Goal: Information Seeking & Learning: Learn about a topic

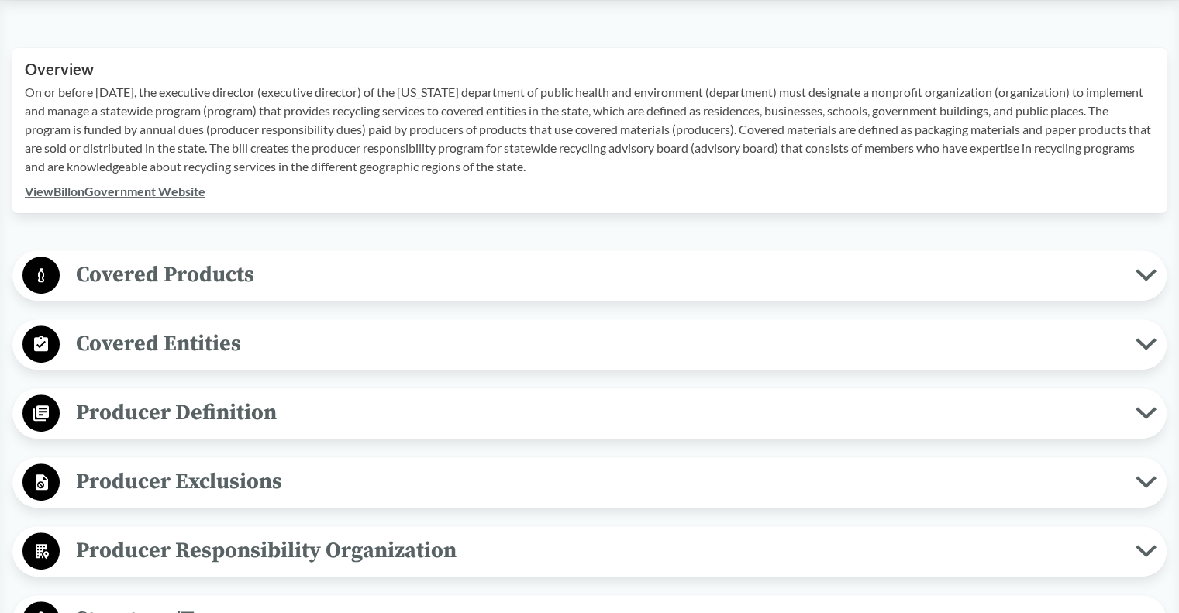
scroll to position [549, 0]
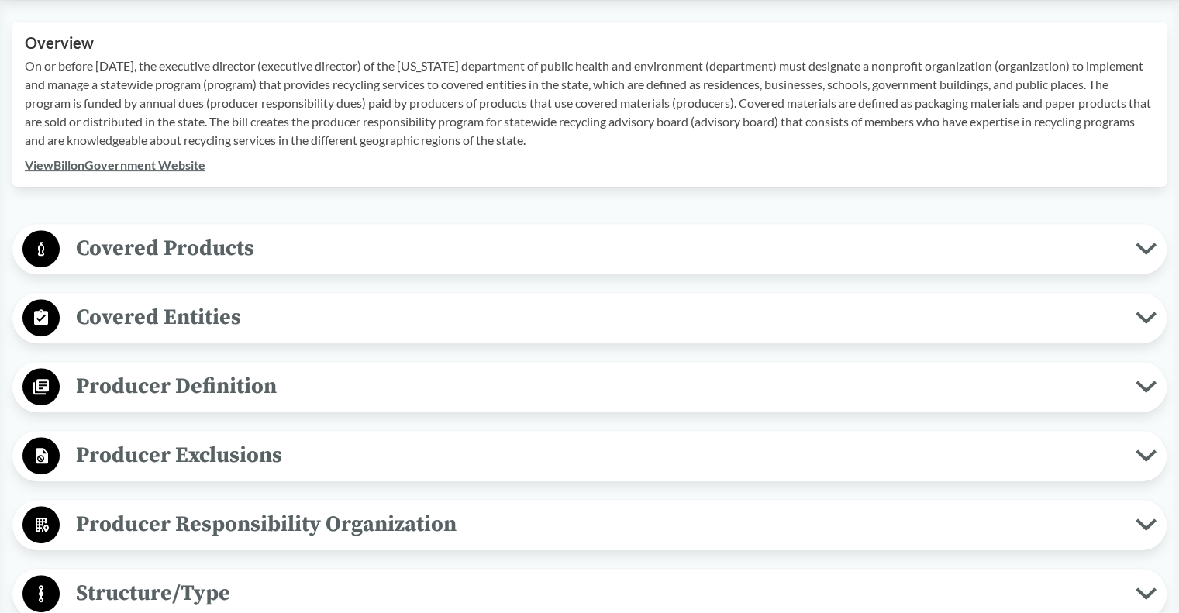
click at [1141, 245] on icon at bounding box center [1146, 249] width 16 height 8
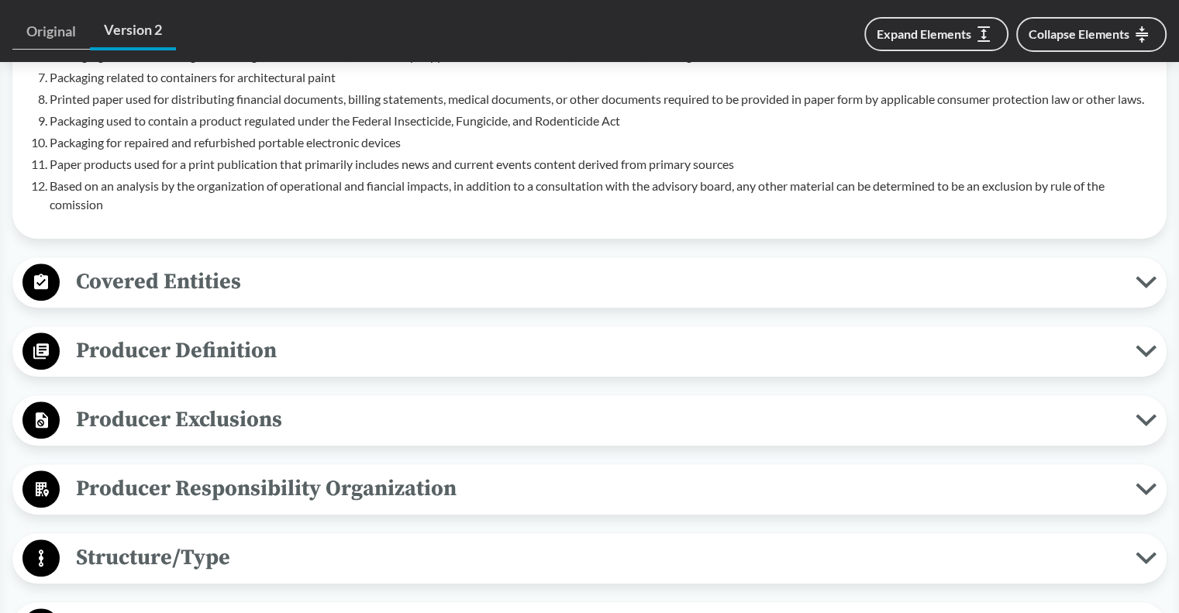
scroll to position [1092, 0]
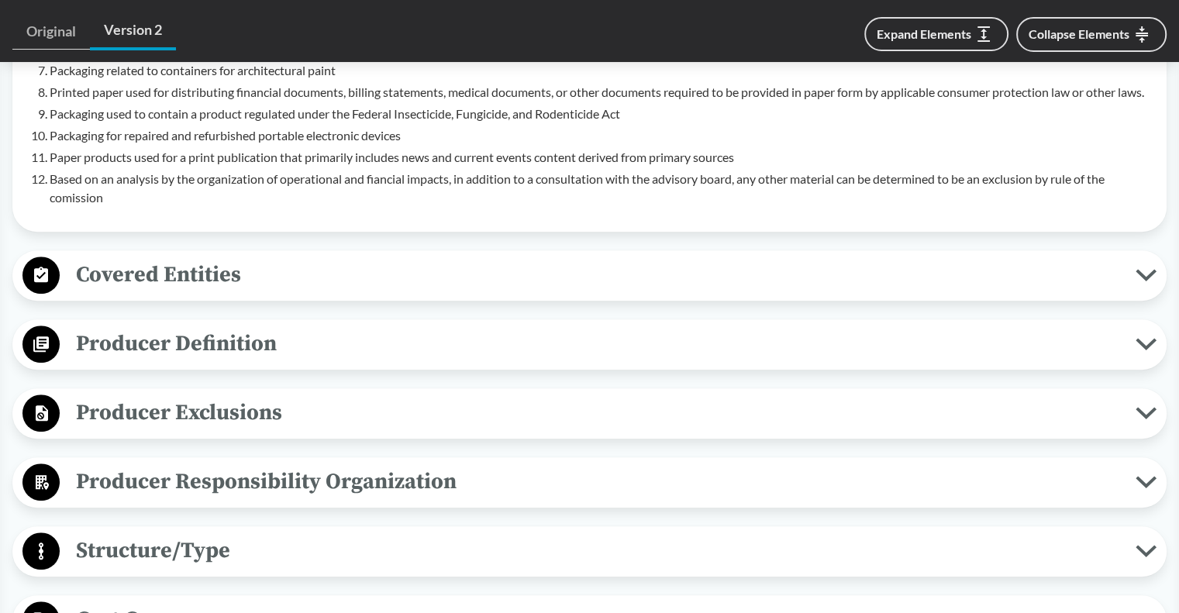
click at [1148, 281] on icon at bounding box center [1146, 275] width 21 height 12
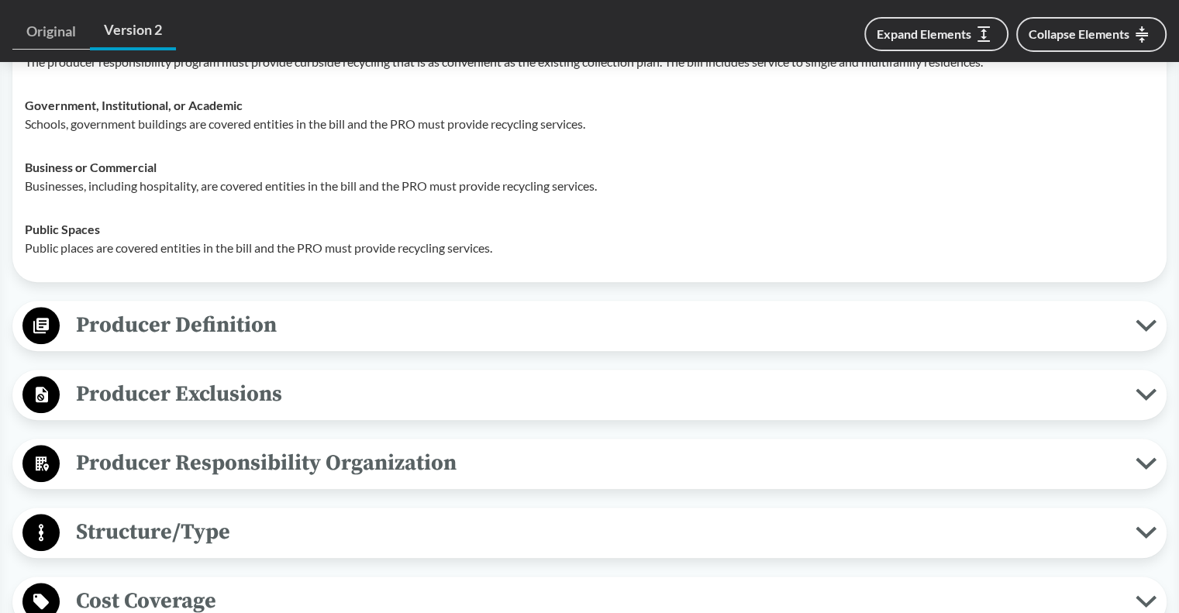
scroll to position [1402, 0]
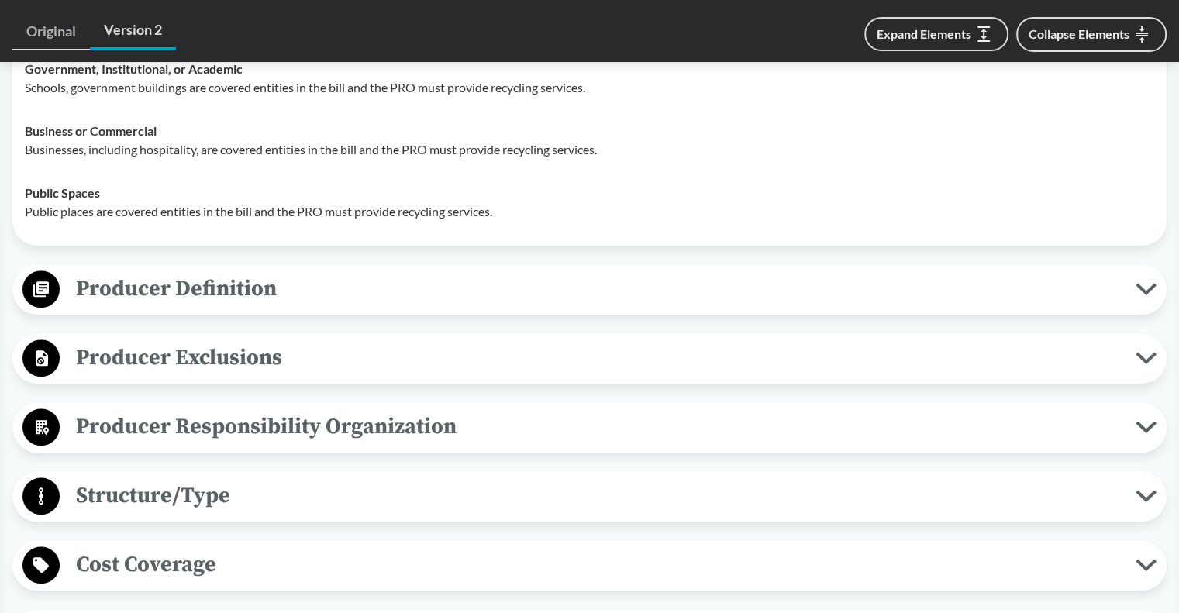
click at [1140, 293] on icon at bounding box center [1146, 289] width 16 height 8
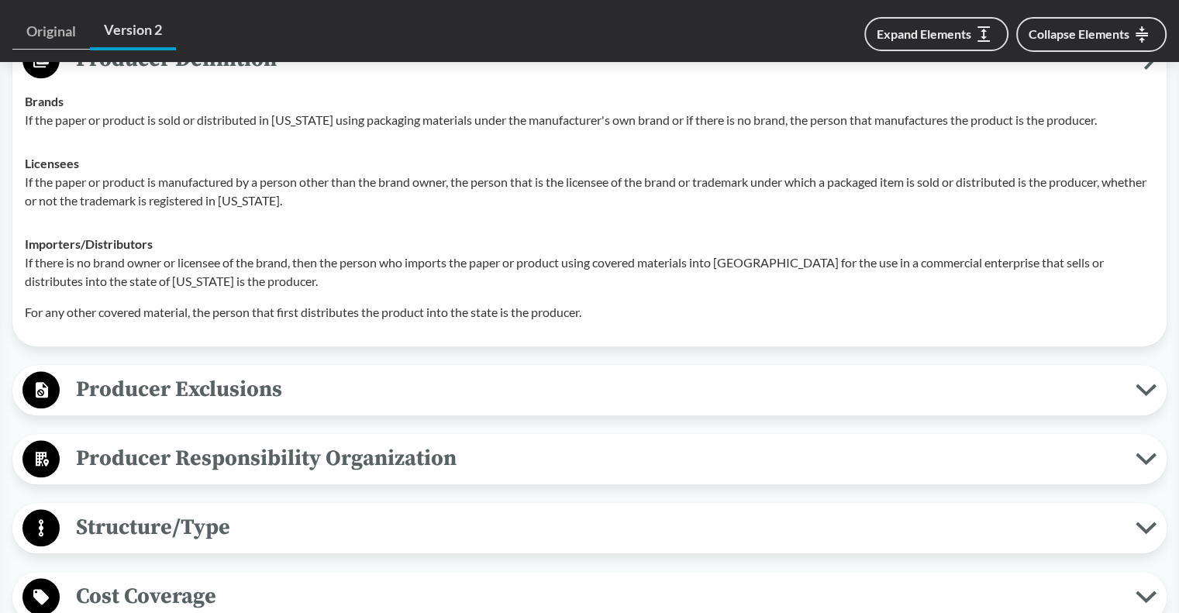
scroll to position [1634, 0]
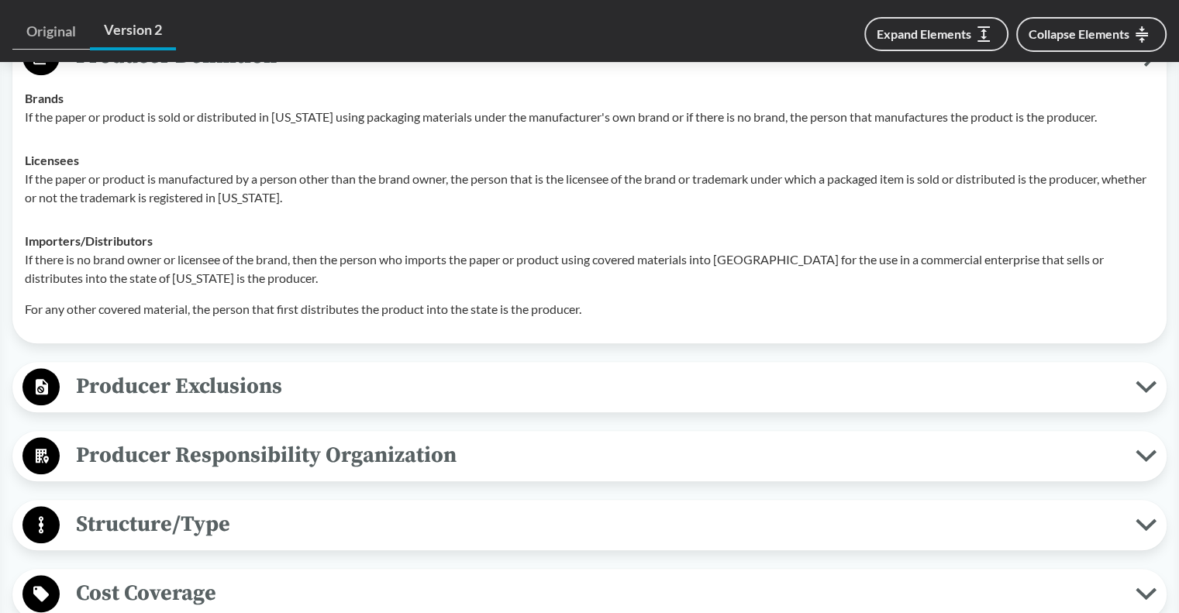
click at [1149, 393] on icon at bounding box center [1146, 387] width 21 height 12
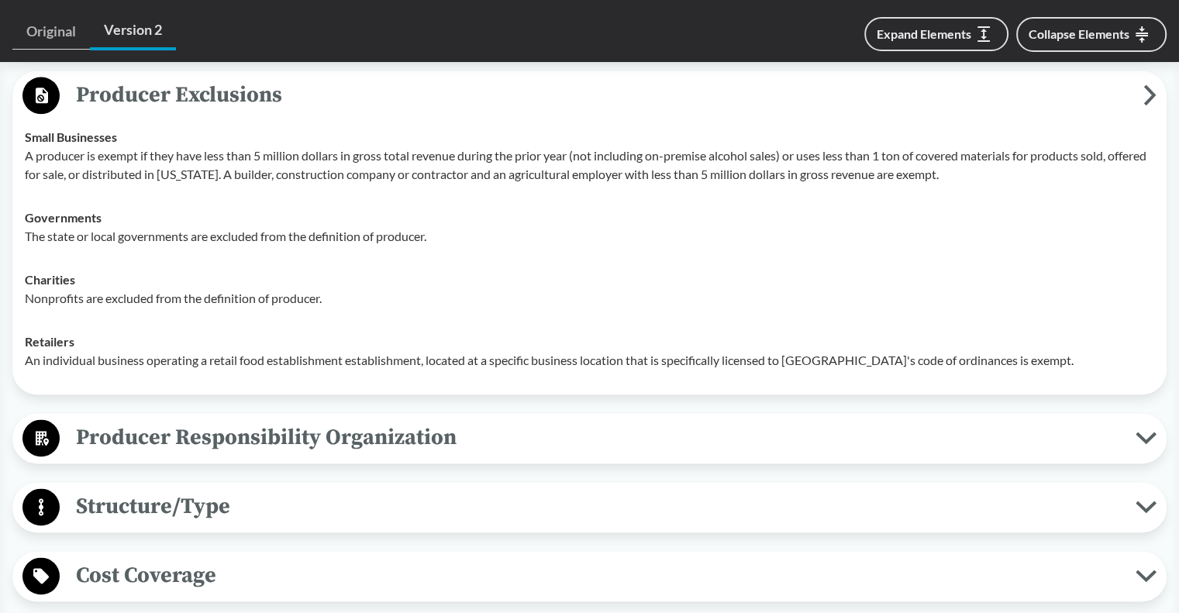
scroll to position [2100, 0]
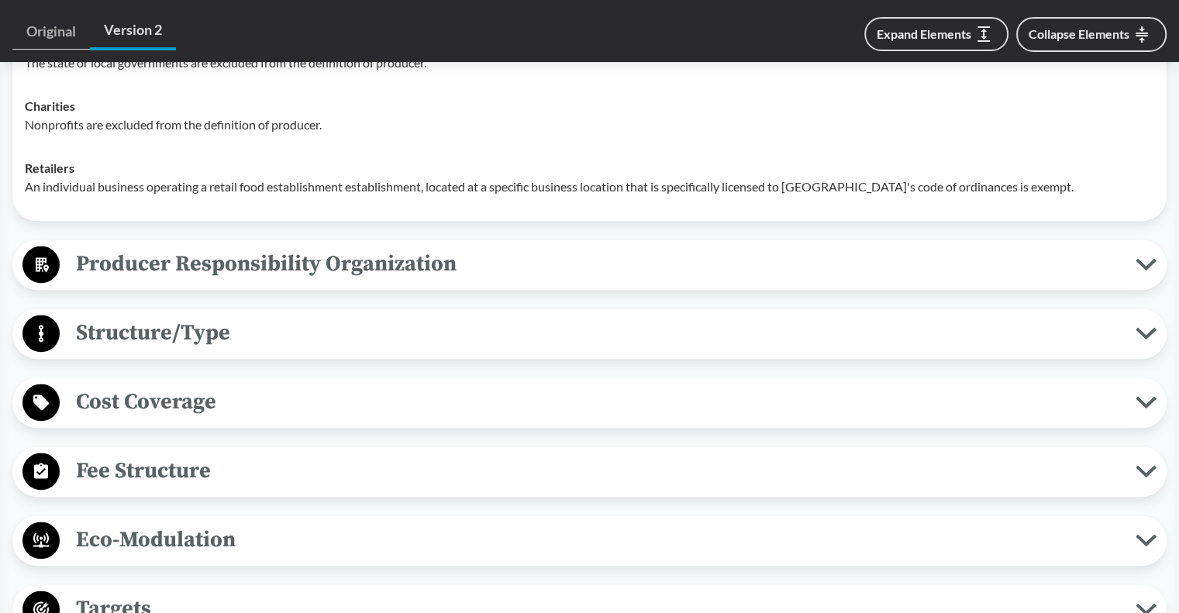
click at [1147, 285] on button "Producer Responsibility Organization" at bounding box center [590, 265] width 1144 height 40
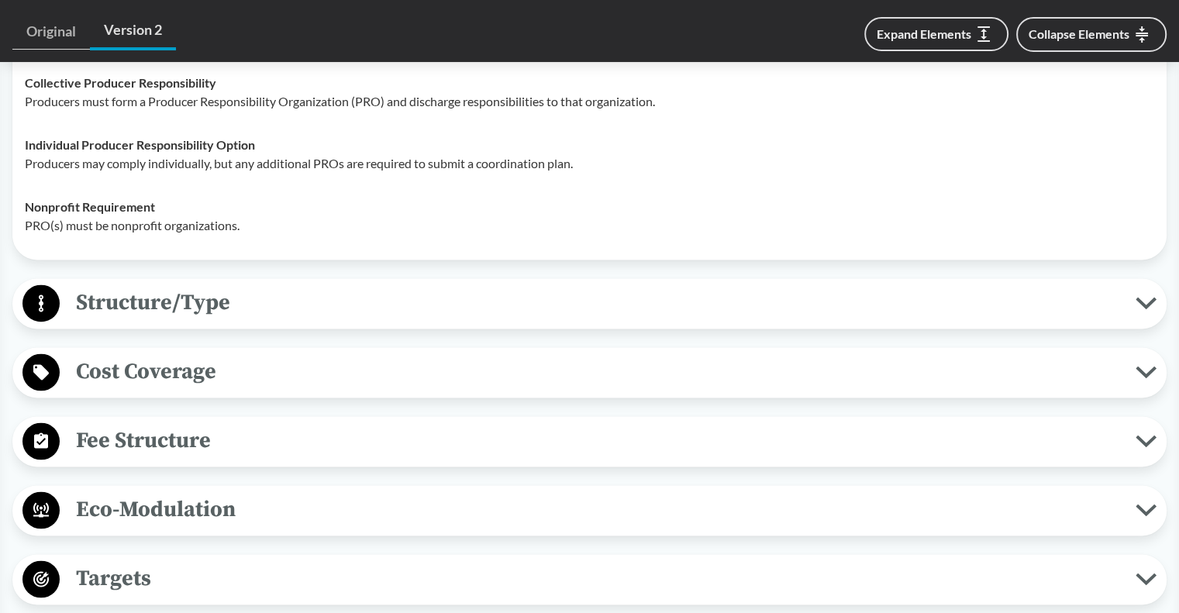
scroll to position [2332, 0]
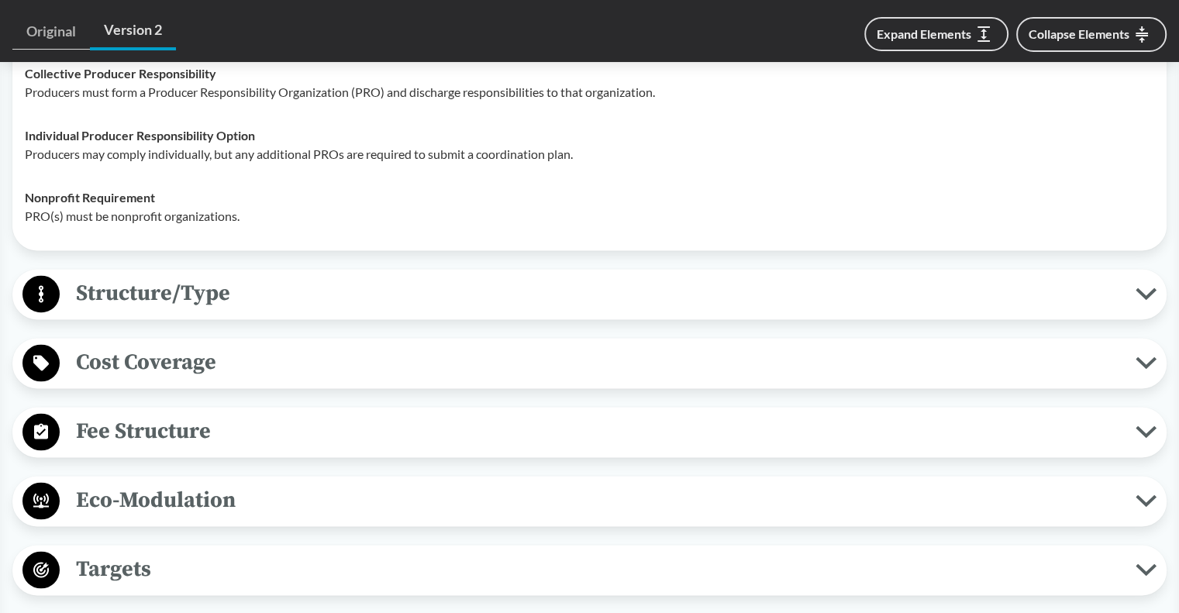
click at [1145, 298] on icon at bounding box center [1146, 294] width 16 height 8
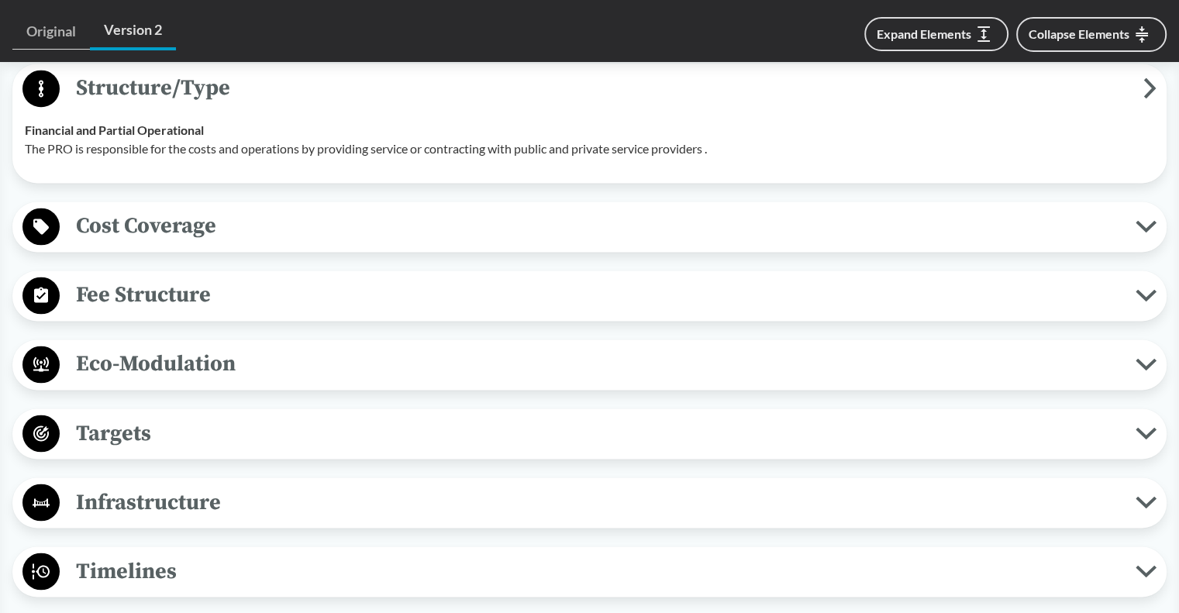
scroll to position [2565, 0]
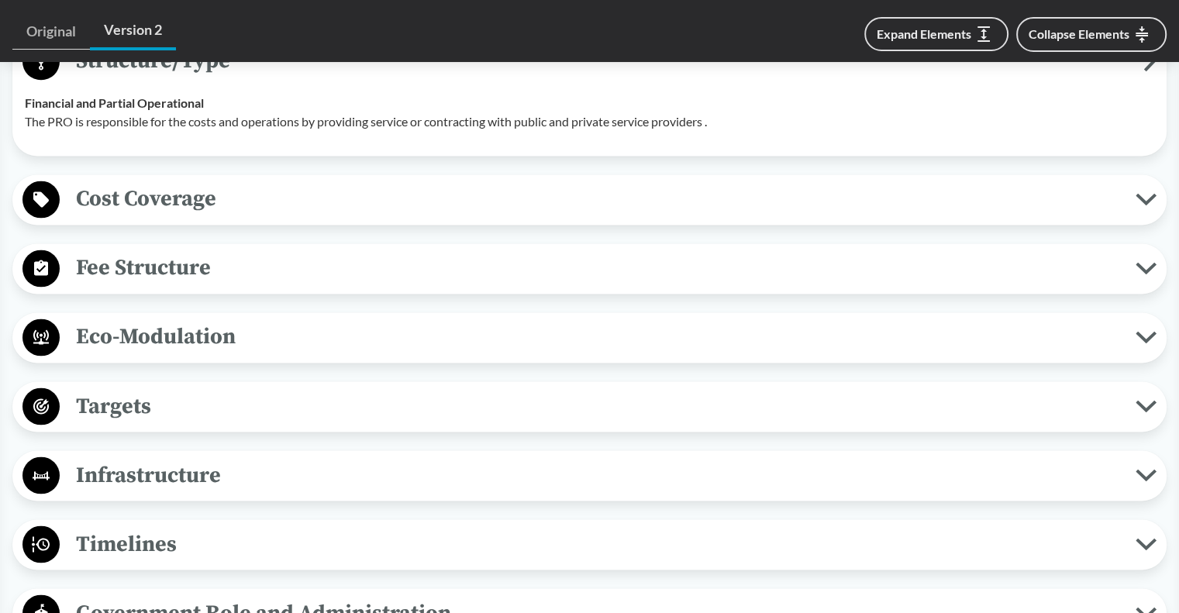
click at [1158, 213] on button "Cost Coverage" at bounding box center [590, 200] width 1144 height 40
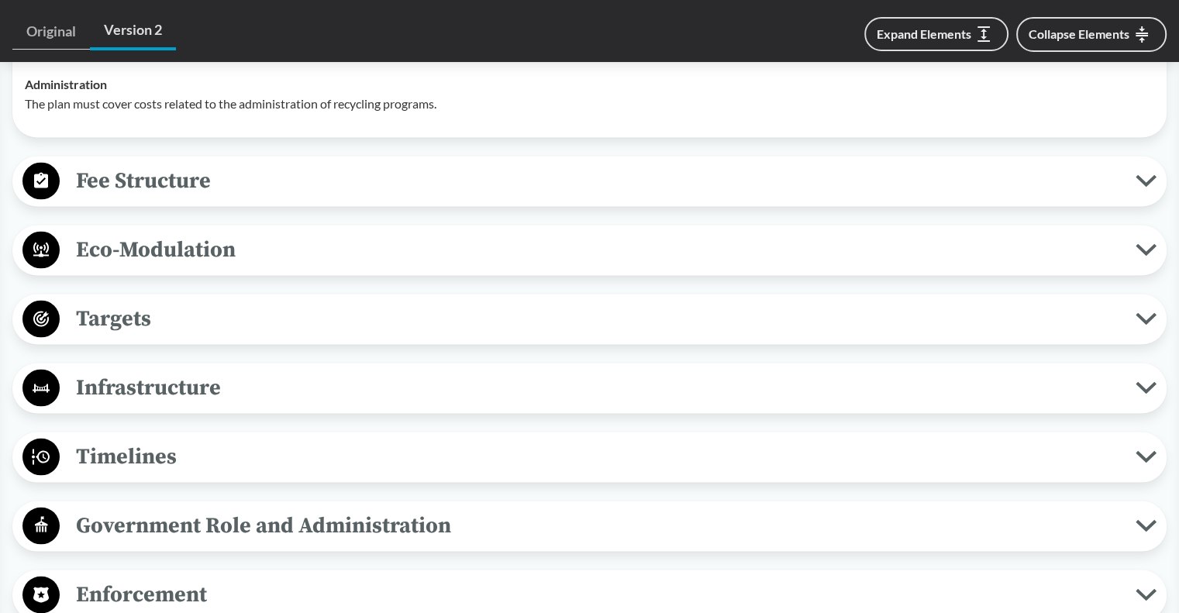
scroll to position [2875, 0]
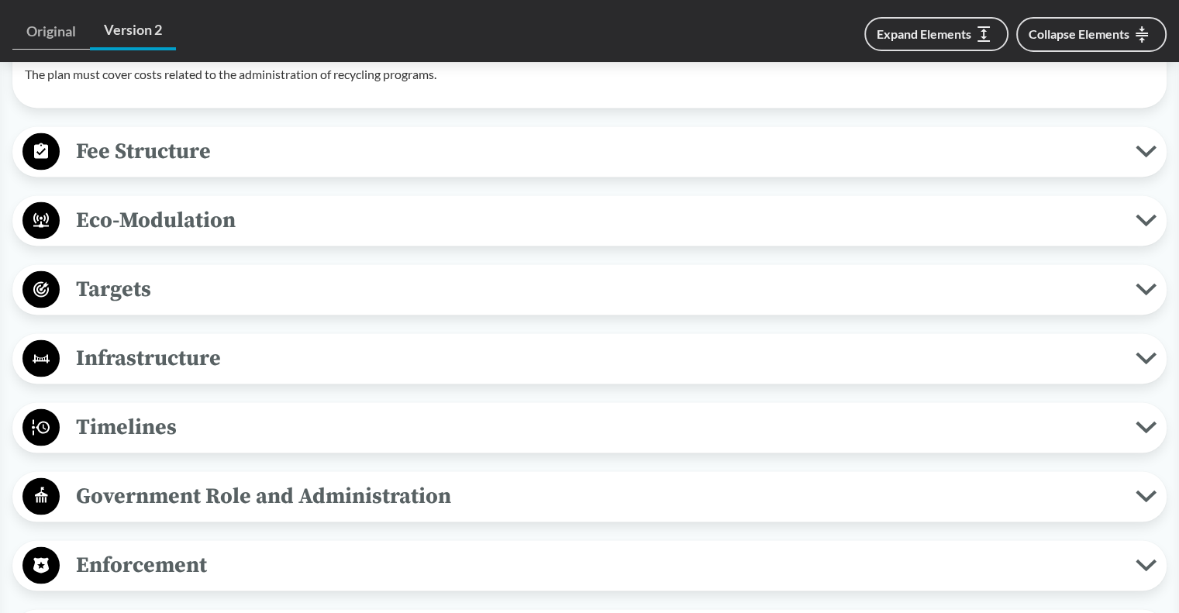
click at [1142, 157] on icon at bounding box center [1146, 151] width 21 height 12
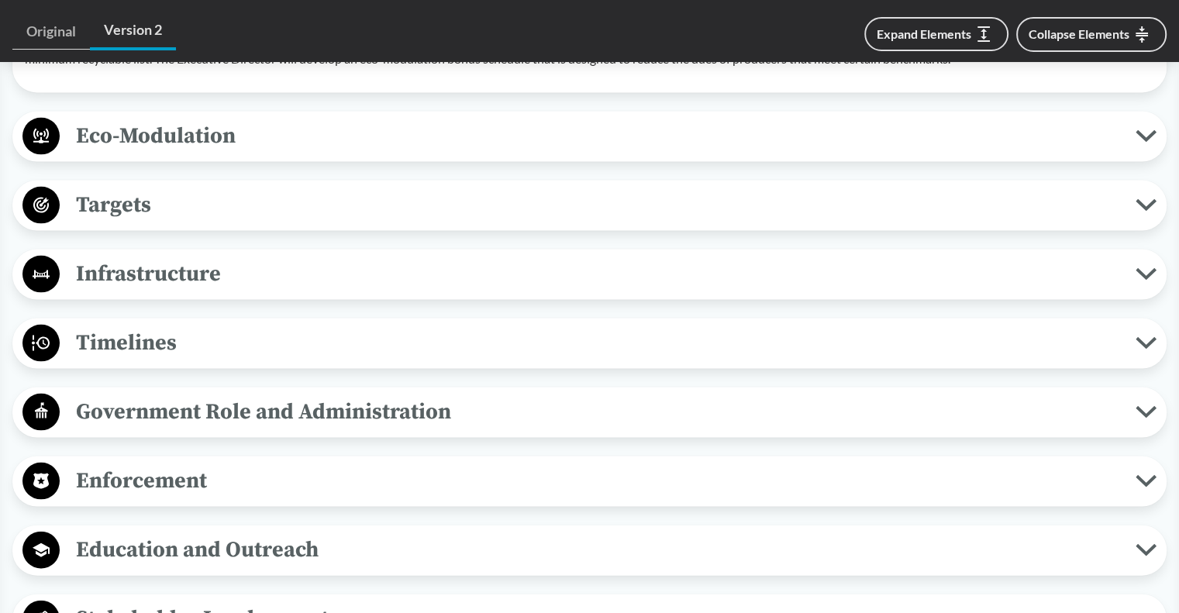
scroll to position [3107, 0]
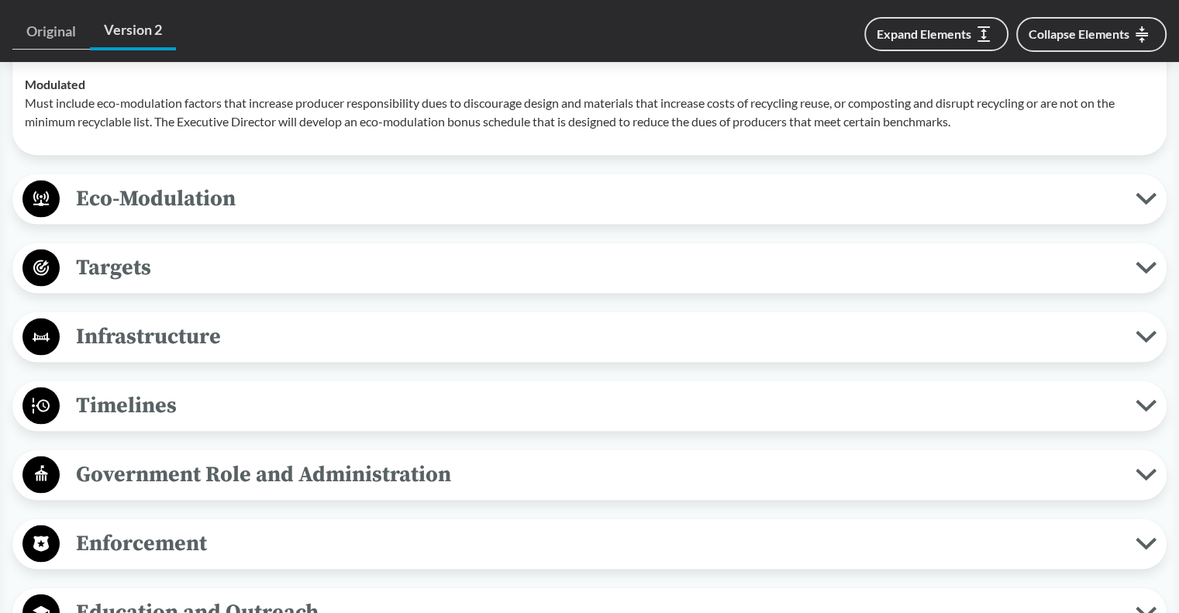
click at [1156, 274] on icon at bounding box center [1146, 268] width 21 height 12
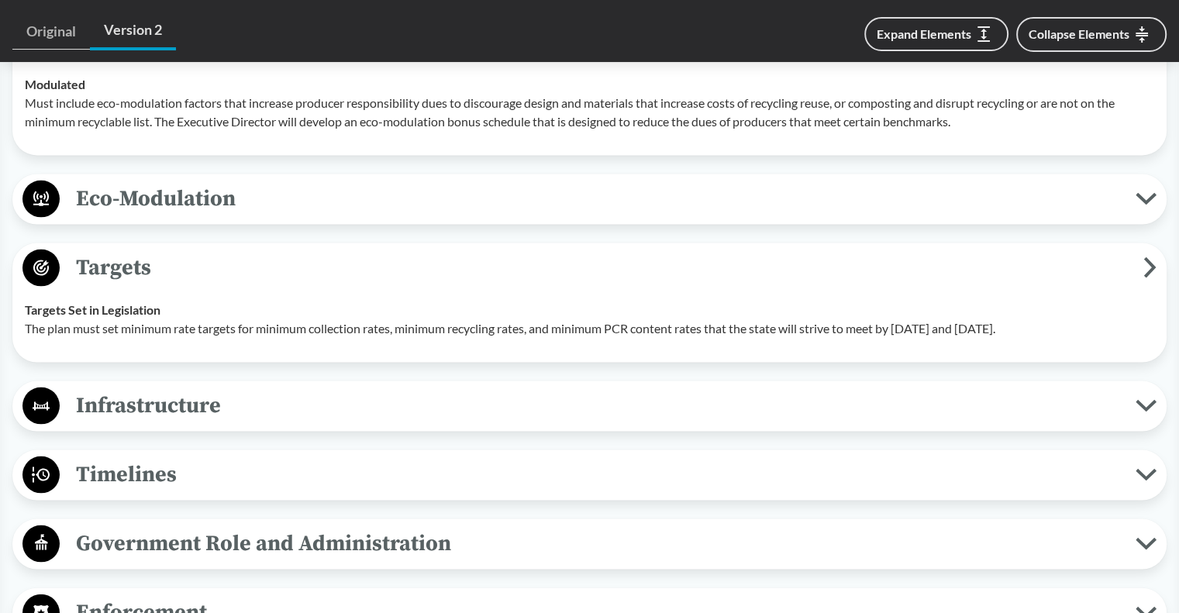
click at [1145, 412] on icon at bounding box center [1146, 406] width 21 height 12
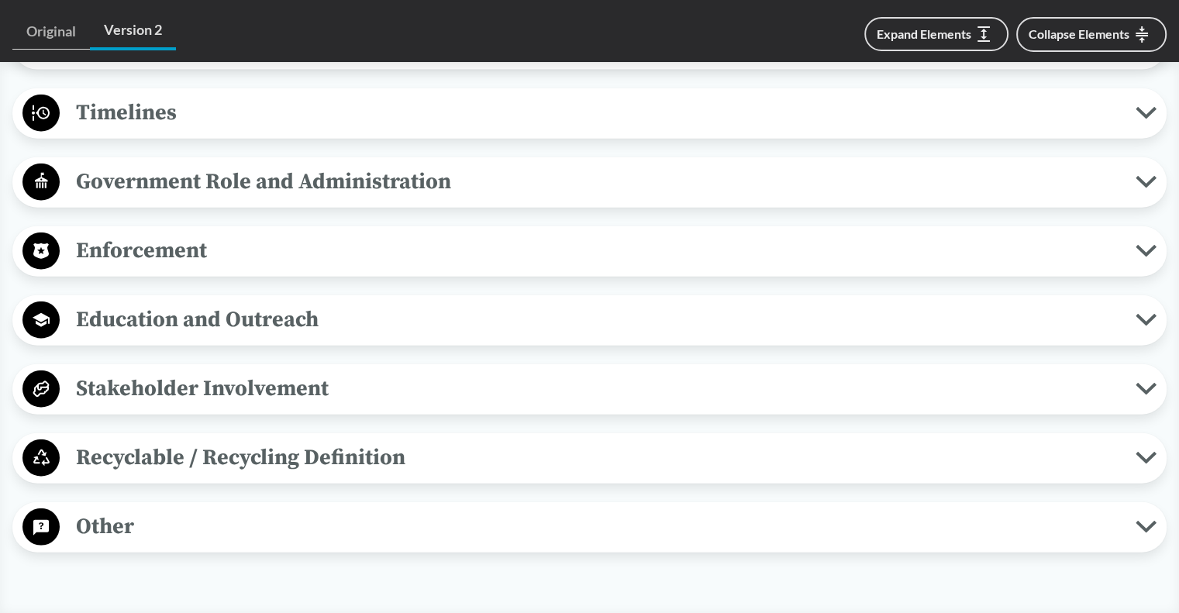
scroll to position [3650, 0]
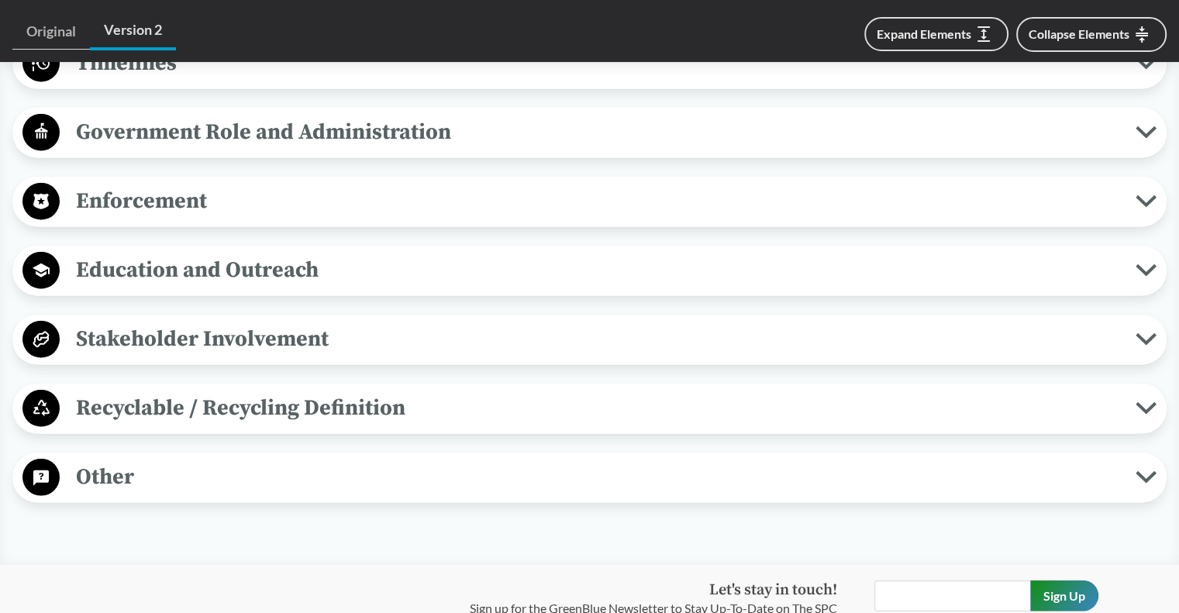
click at [1154, 412] on icon at bounding box center [1146, 409] width 16 height 8
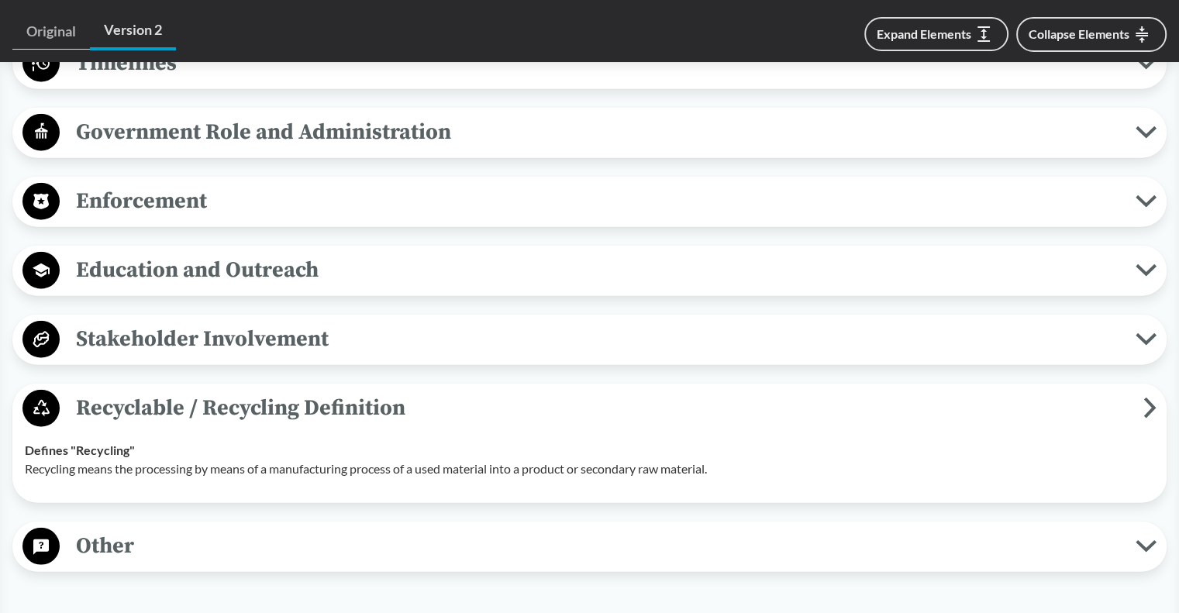
scroll to position [3883, 0]
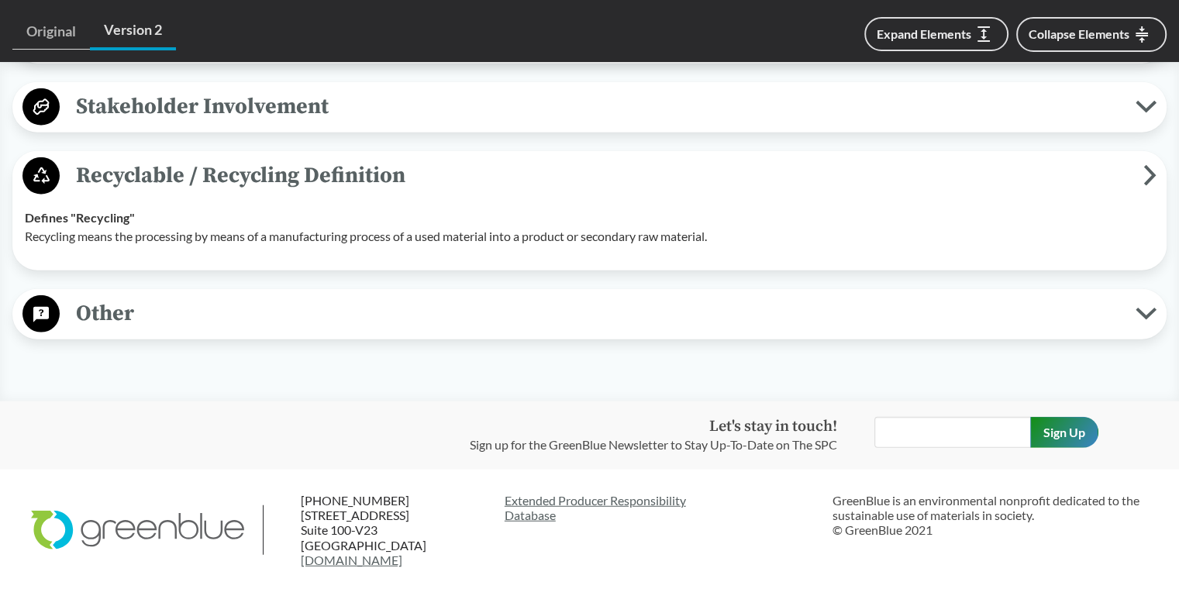
click at [1152, 320] on icon at bounding box center [1146, 314] width 21 height 12
